Goal: Find specific page/section: Find specific page/section

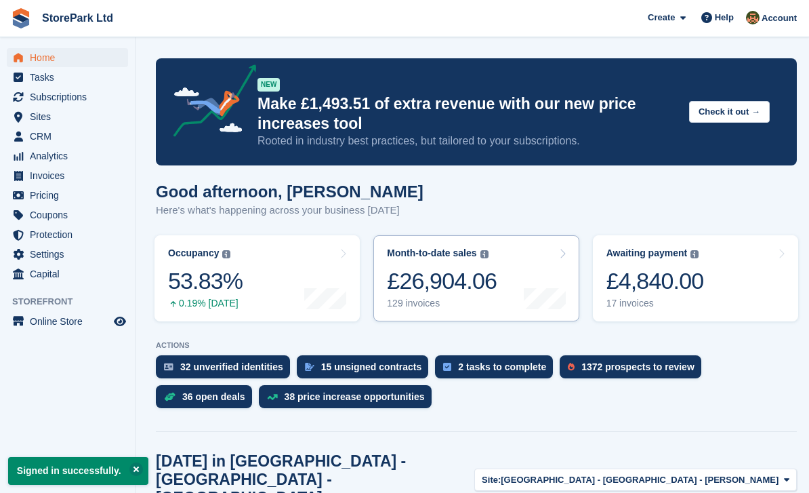
click at [510, 277] on link "Month-to-date sales The sum of all finalised invoices generated this month to d…" at bounding box center [476, 278] width 205 height 86
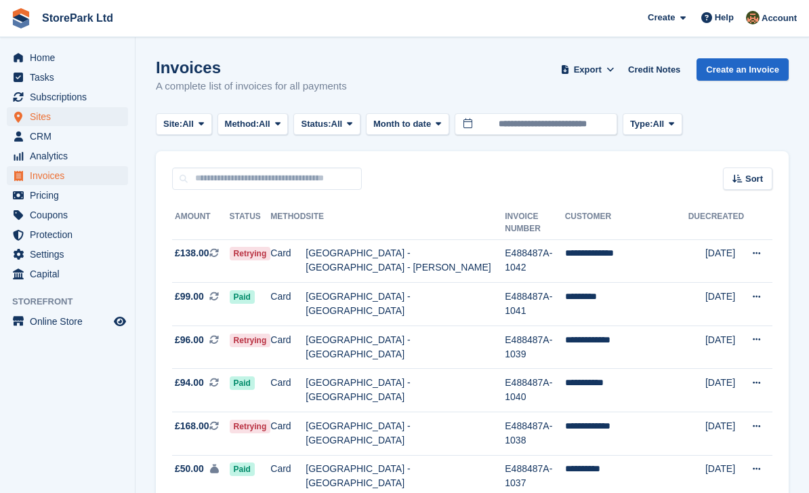
click at [41, 125] on span "Sites" at bounding box center [70, 116] width 81 height 19
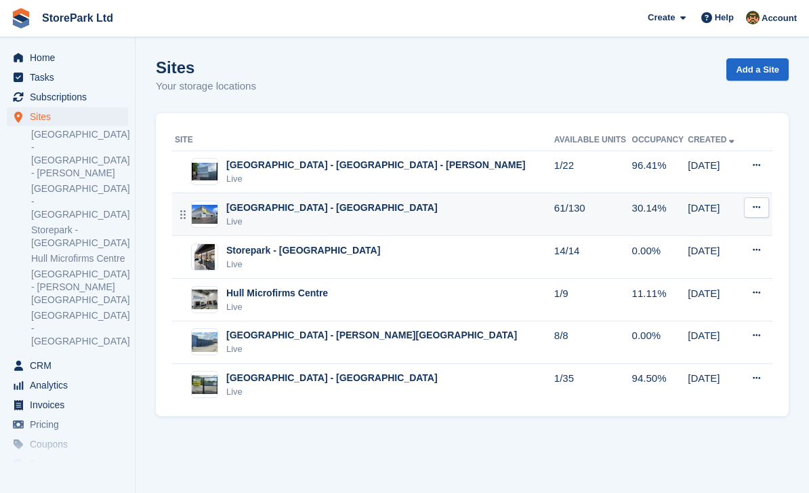
click at [351, 210] on div "[GEOGRAPHIC_DATA] - [GEOGRAPHIC_DATA]" at bounding box center [332, 208] width 212 height 14
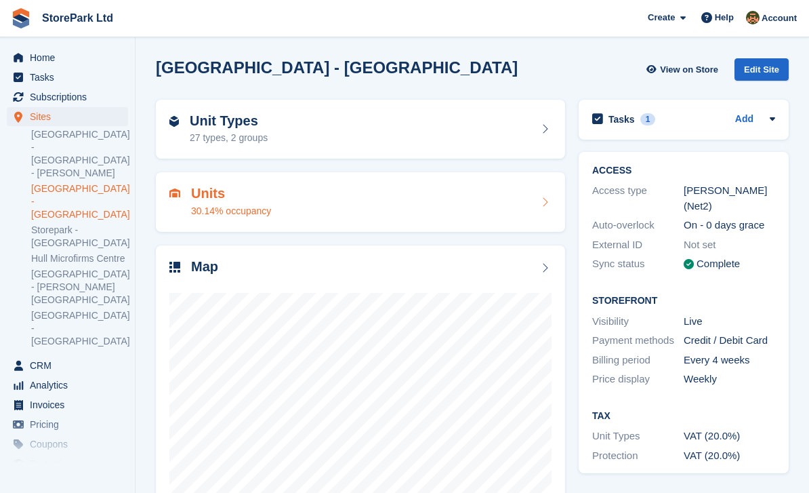
click at [441, 216] on div "Units 30.14% occupancy" at bounding box center [360, 202] width 382 height 33
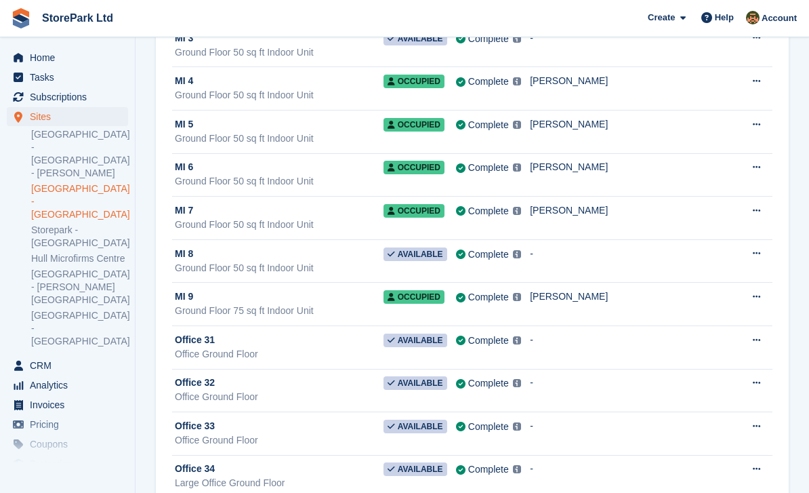
scroll to position [5270, 0]
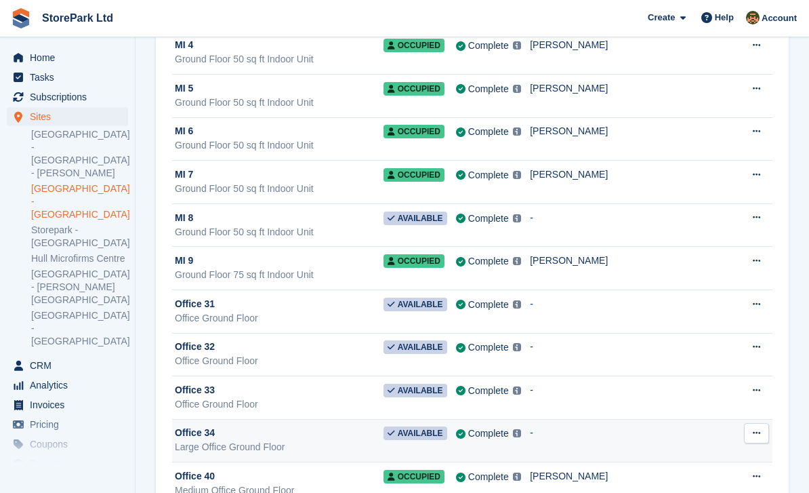
click at [293, 441] on div "Large Office Ground Floor" at bounding box center [279, 447] width 209 height 14
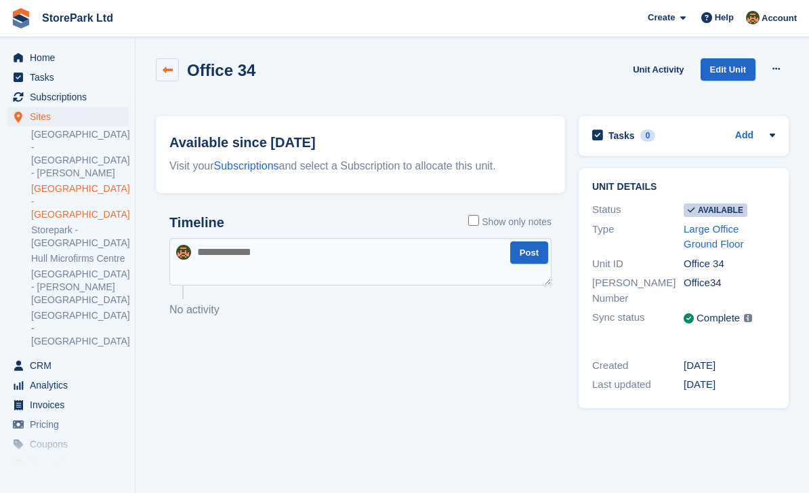
click at [167, 77] on link at bounding box center [167, 69] width 23 height 23
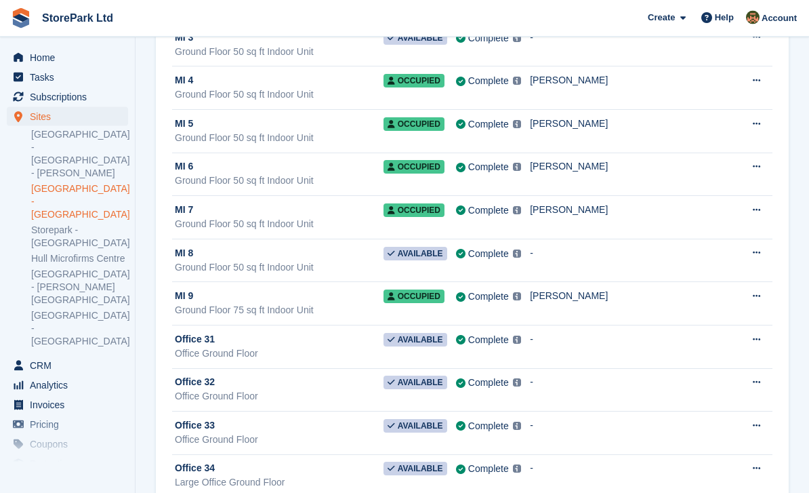
scroll to position [5270, 0]
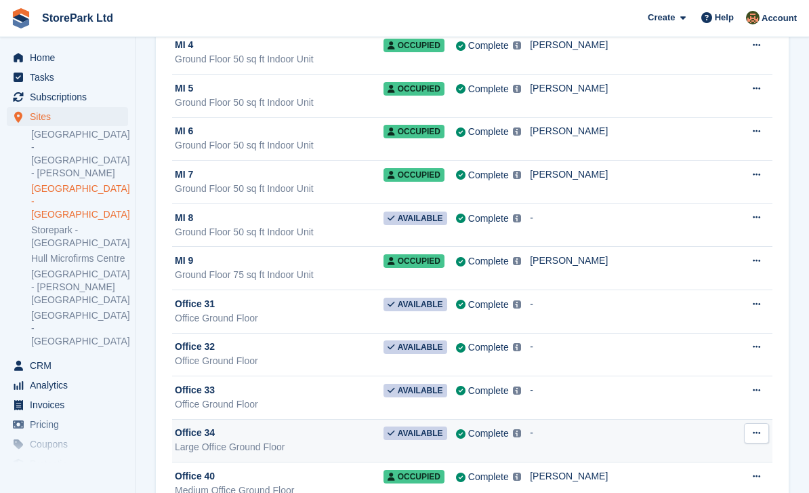
click at [758, 433] on icon at bounding box center [756, 432] width 7 height 9
click at [509, 436] on div "Complete" at bounding box center [488, 433] width 41 height 14
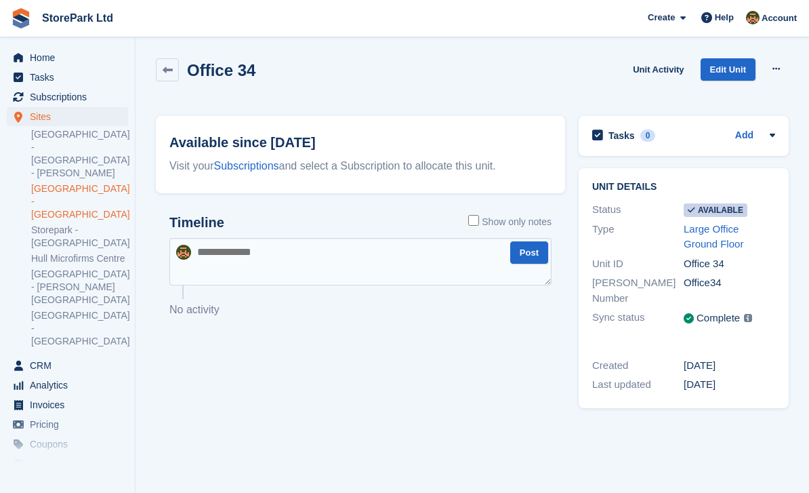
click at [182, 58] on div "Office 34" at bounding box center [206, 69] width 100 height 23
click at [90, 188] on link "[GEOGRAPHIC_DATA] - [GEOGRAPHIC_DATA]" at bounding box center [79, 201] width 97 height 39
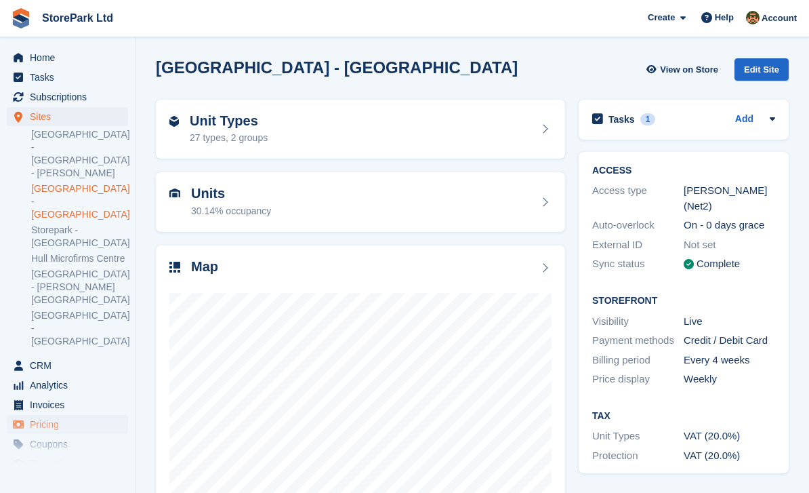
click at [54, 415] on span "Pricing" at bounding box center [70, 424] width 81 height 19
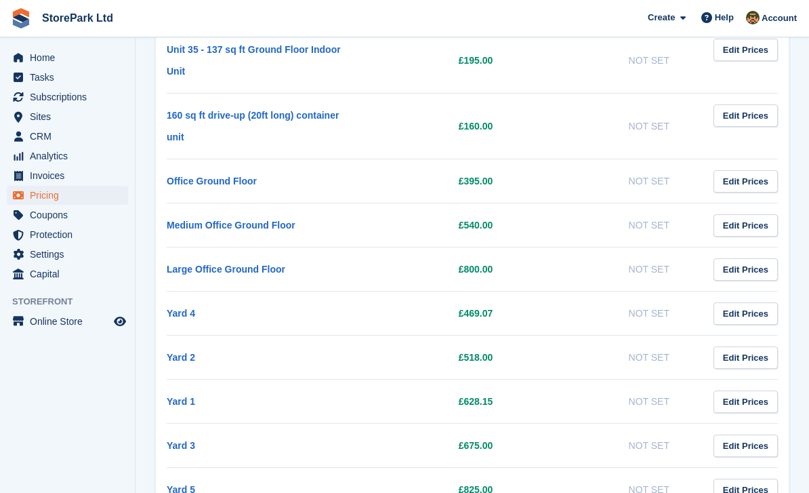
scroll to position [1919, 0]
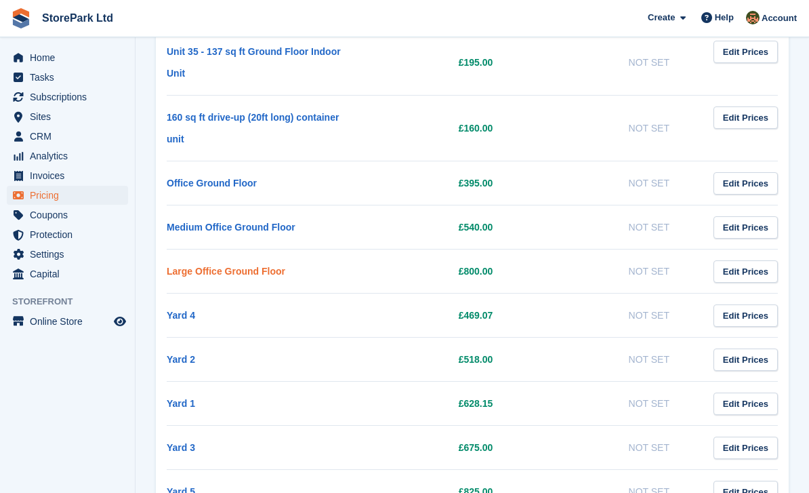
click at [252, 267] on link "Large Office Ground Floor" at bounding box center [226, 271] width 119 height 11
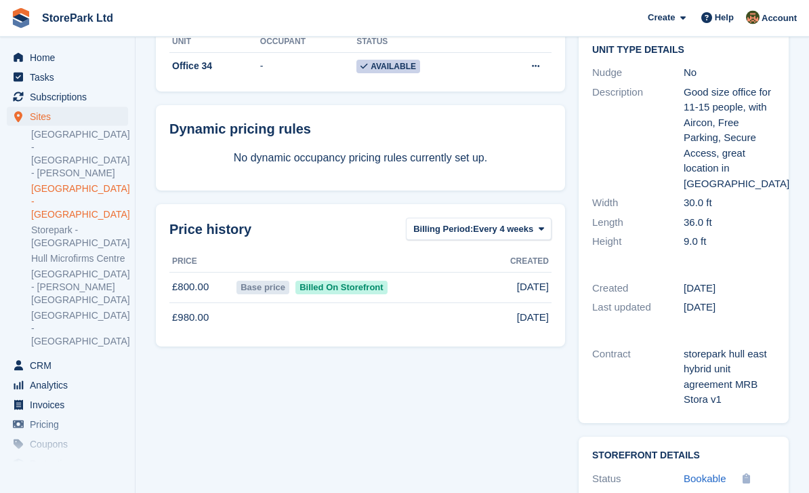
scroll to position [218, 0]
click at [487, 389] on div "Occupancy Current percentage of all currently allocated units of this unit type…" at bounding box center [360, 247] width 423 height 743
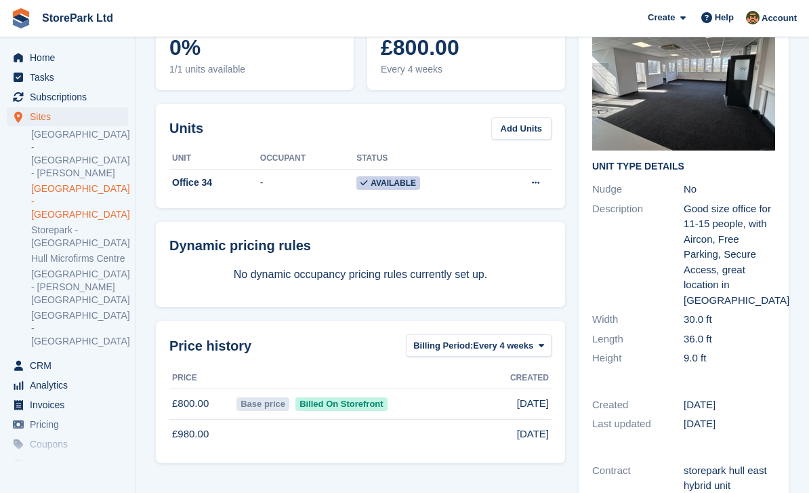
scroll to position [289, 0]
